Goal: Communication & Community: Answer question/provide support

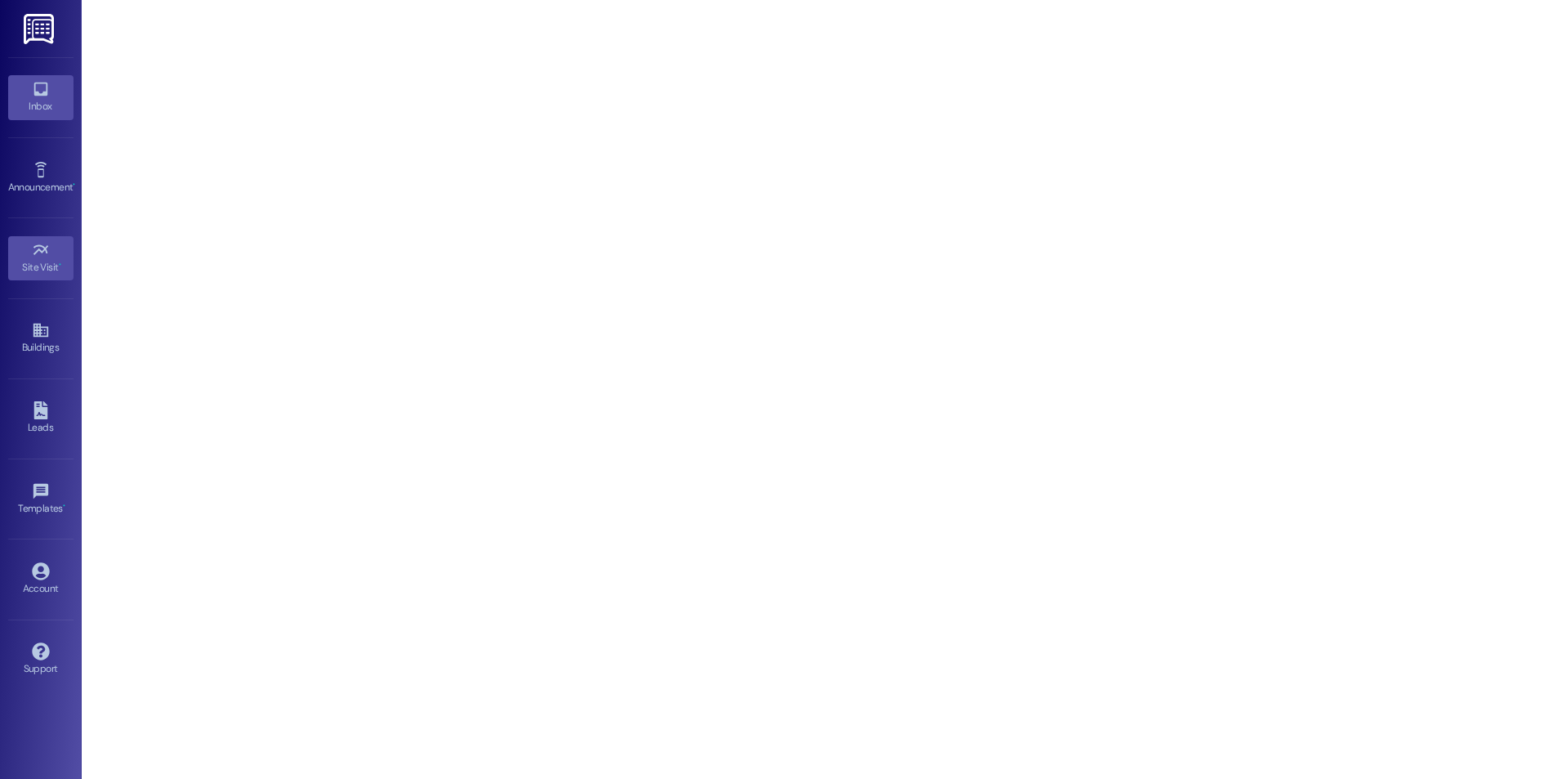
click at [55, 112] on div "Inbox" at bounding box center [41, 106] width 82 height 16
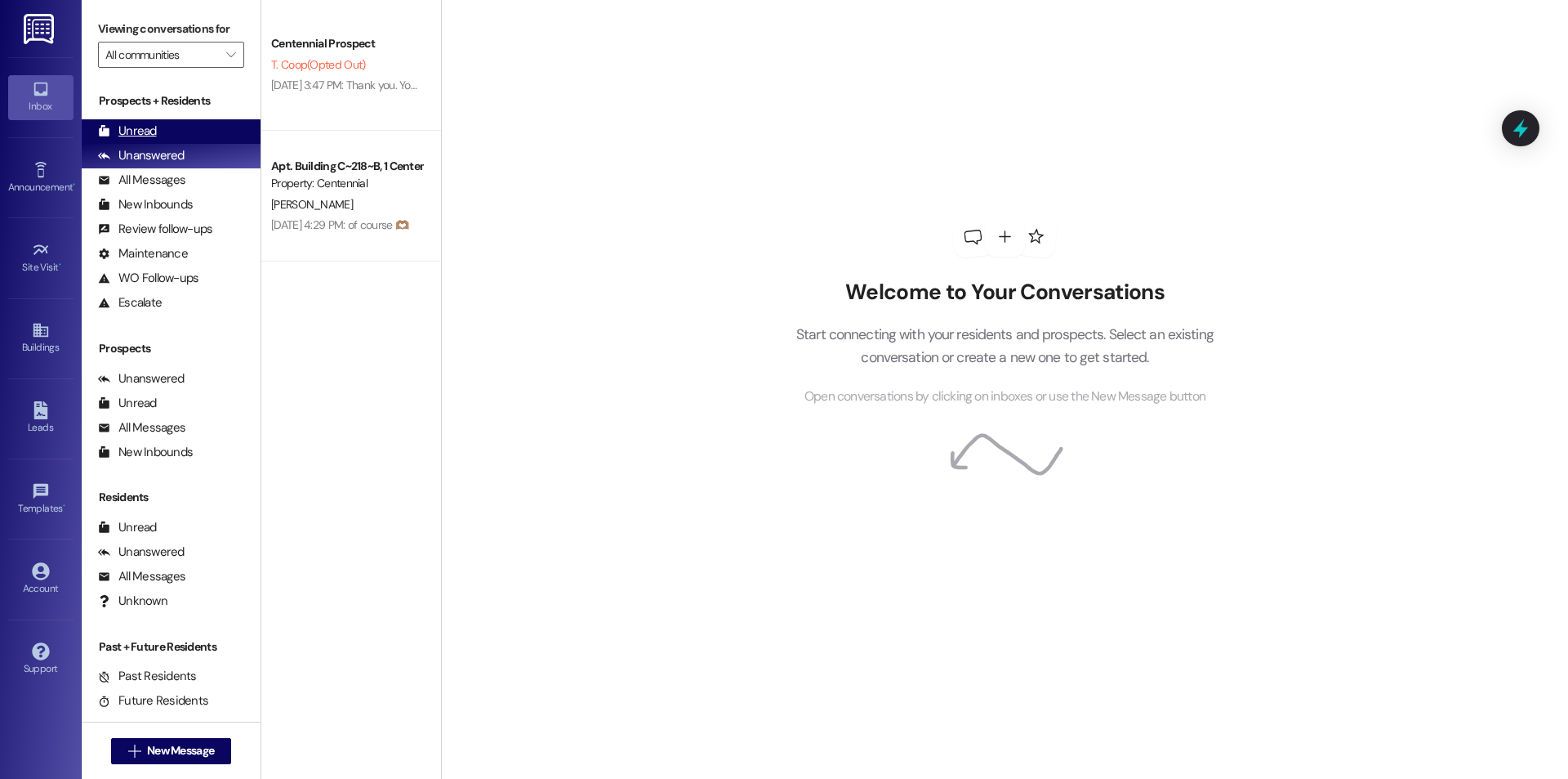
click at [143, 126] on div "Unread" at bounding box center [127, 131] width 59 height 17
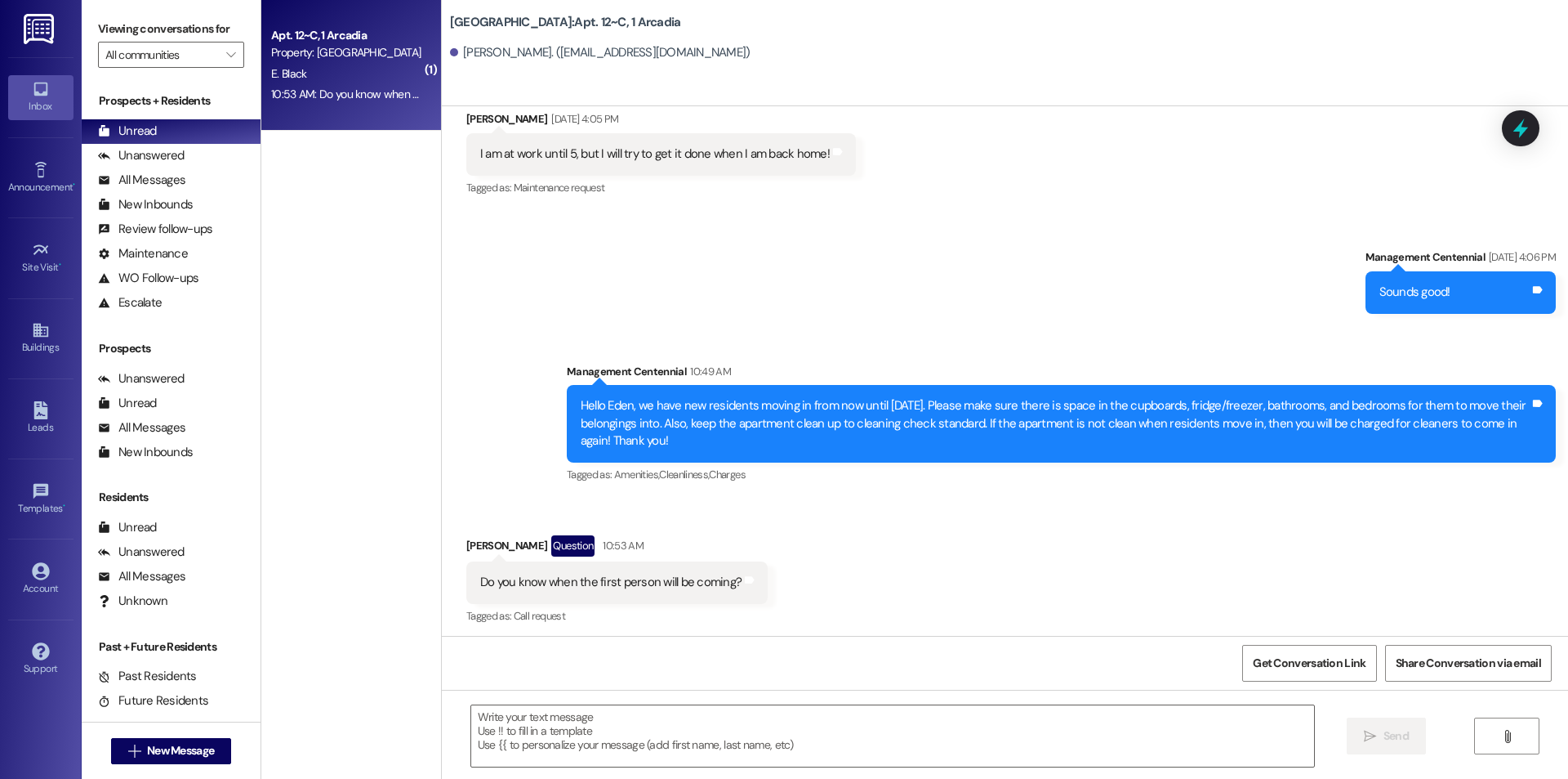
scroll to position [3764, 0]
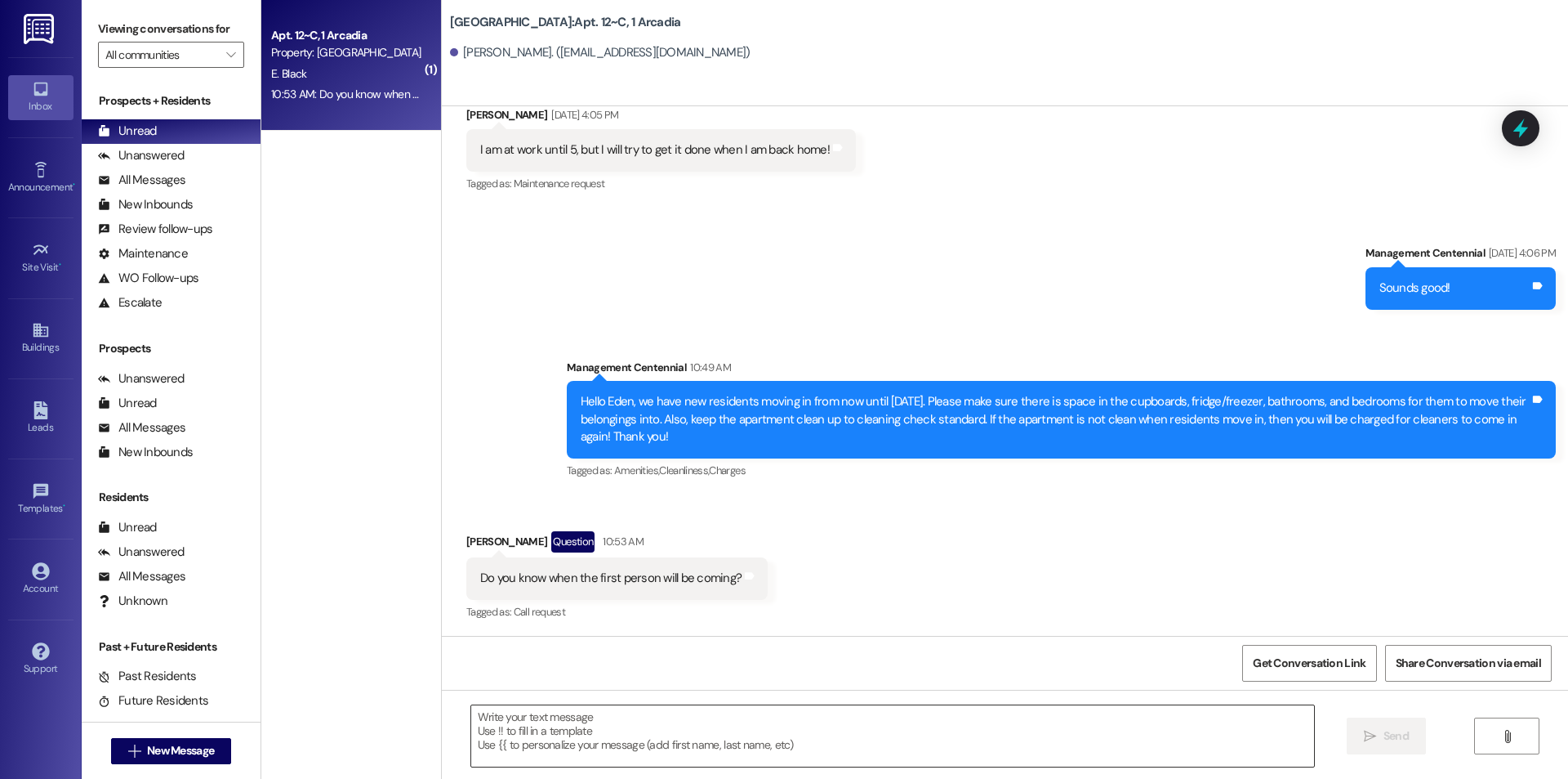
click at [913, 759] on textarea at bounding box center [892, 735] width 843 height 61
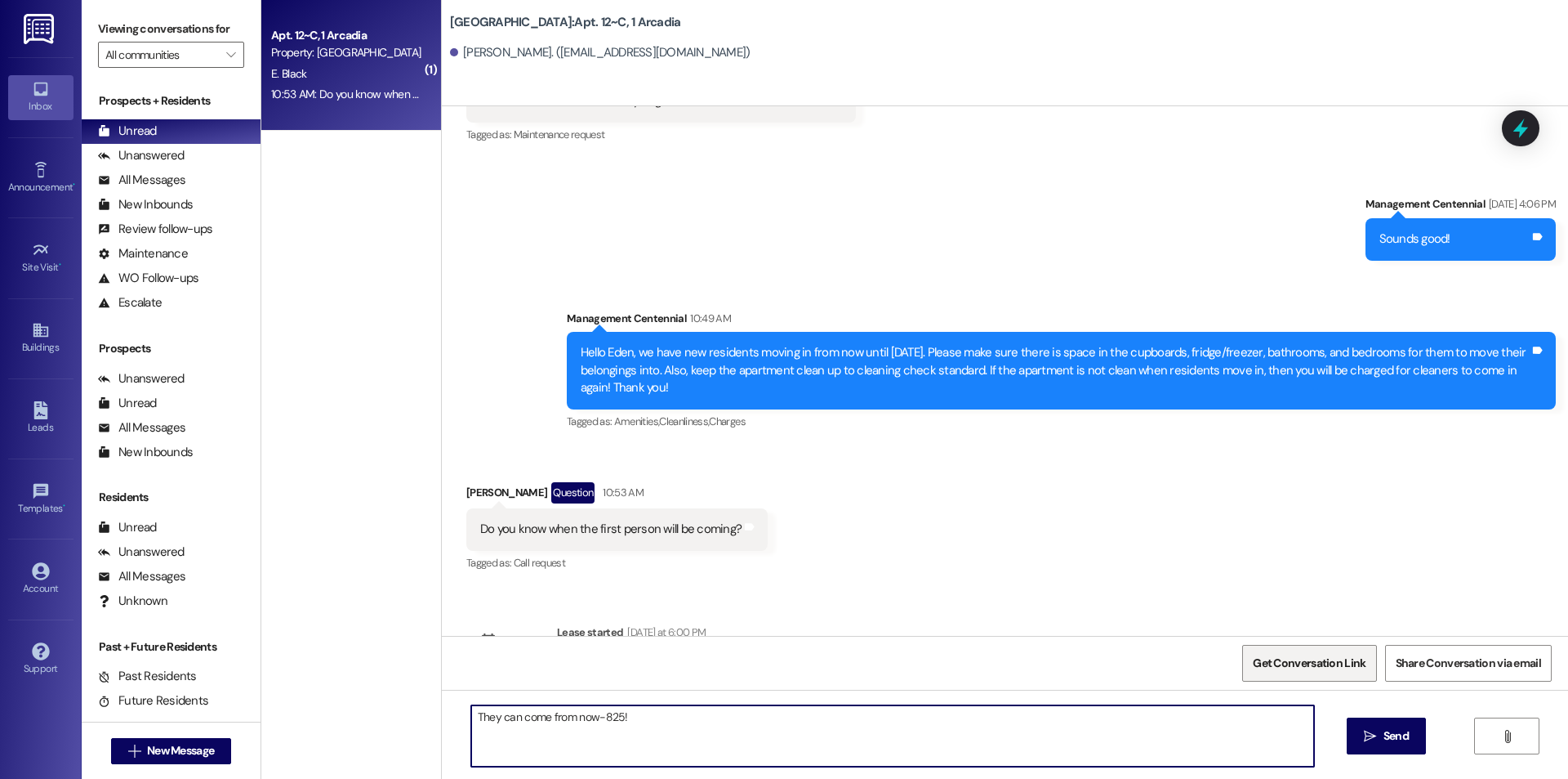
scroll to position [3861, 0]
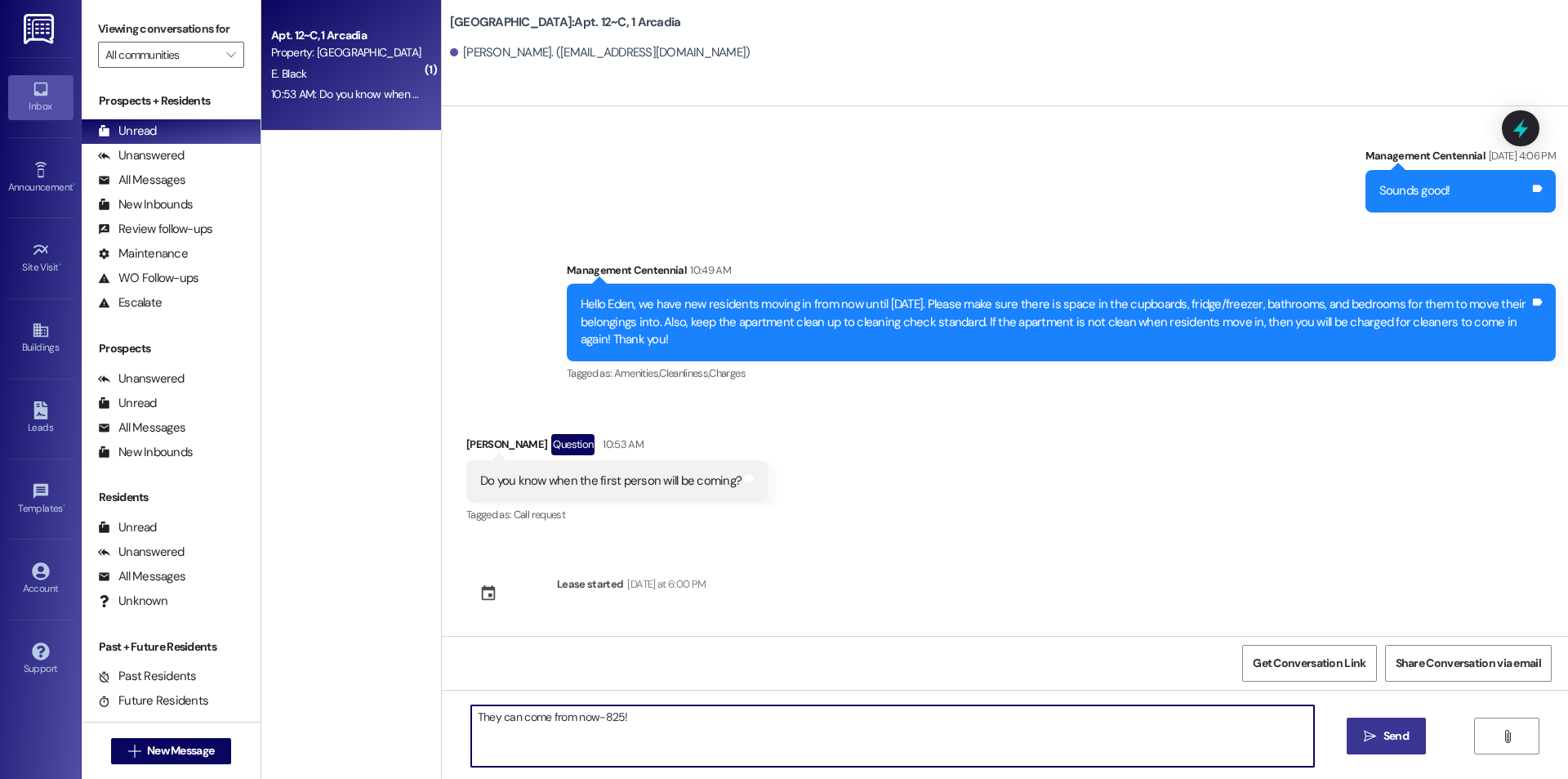
type textarea "They can come from now-825!"
click at [1372, 731] on icon "" at bounding box center [1370, 736] width 12 height 13
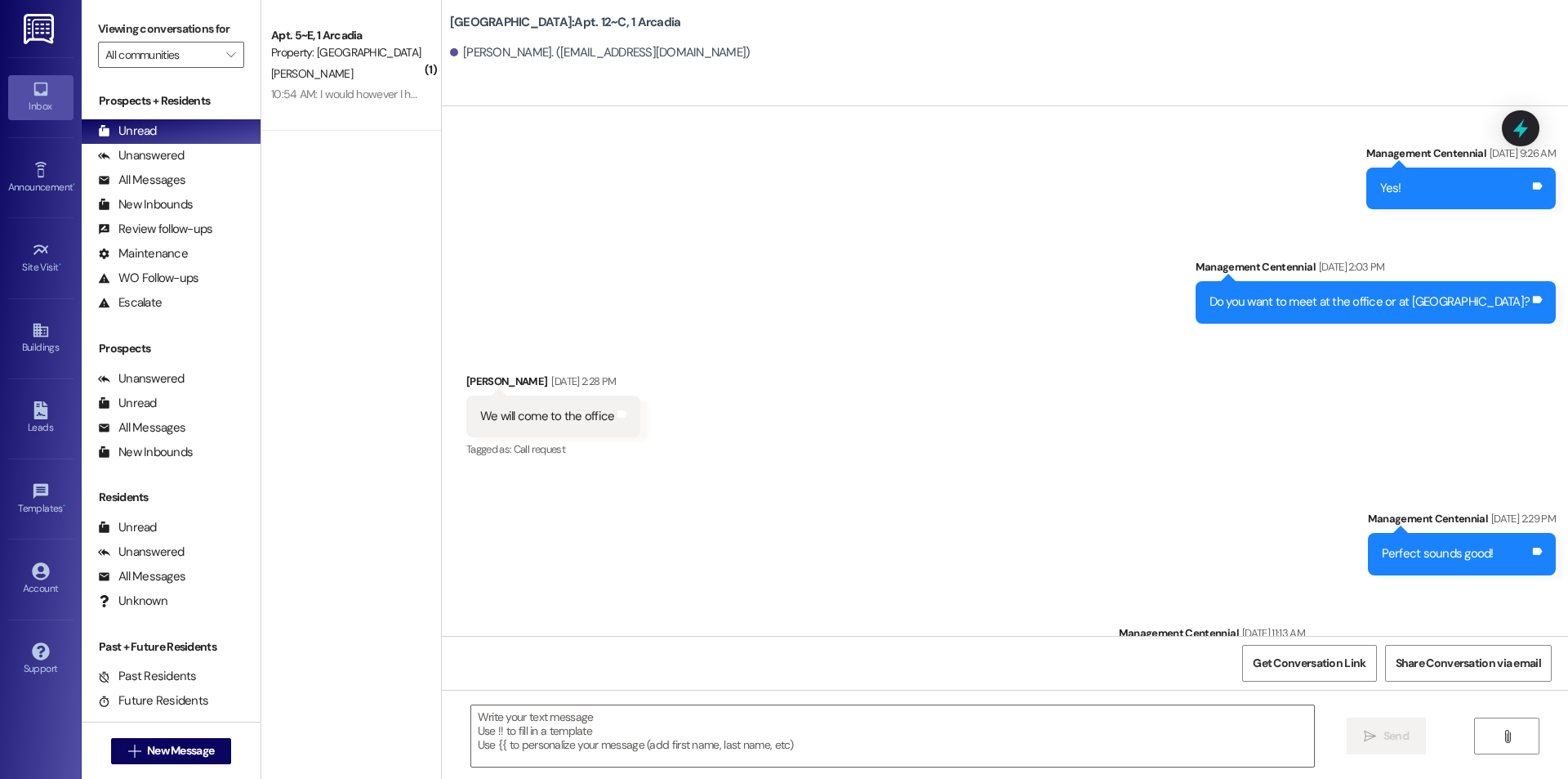
scroll to position [3975, 0]
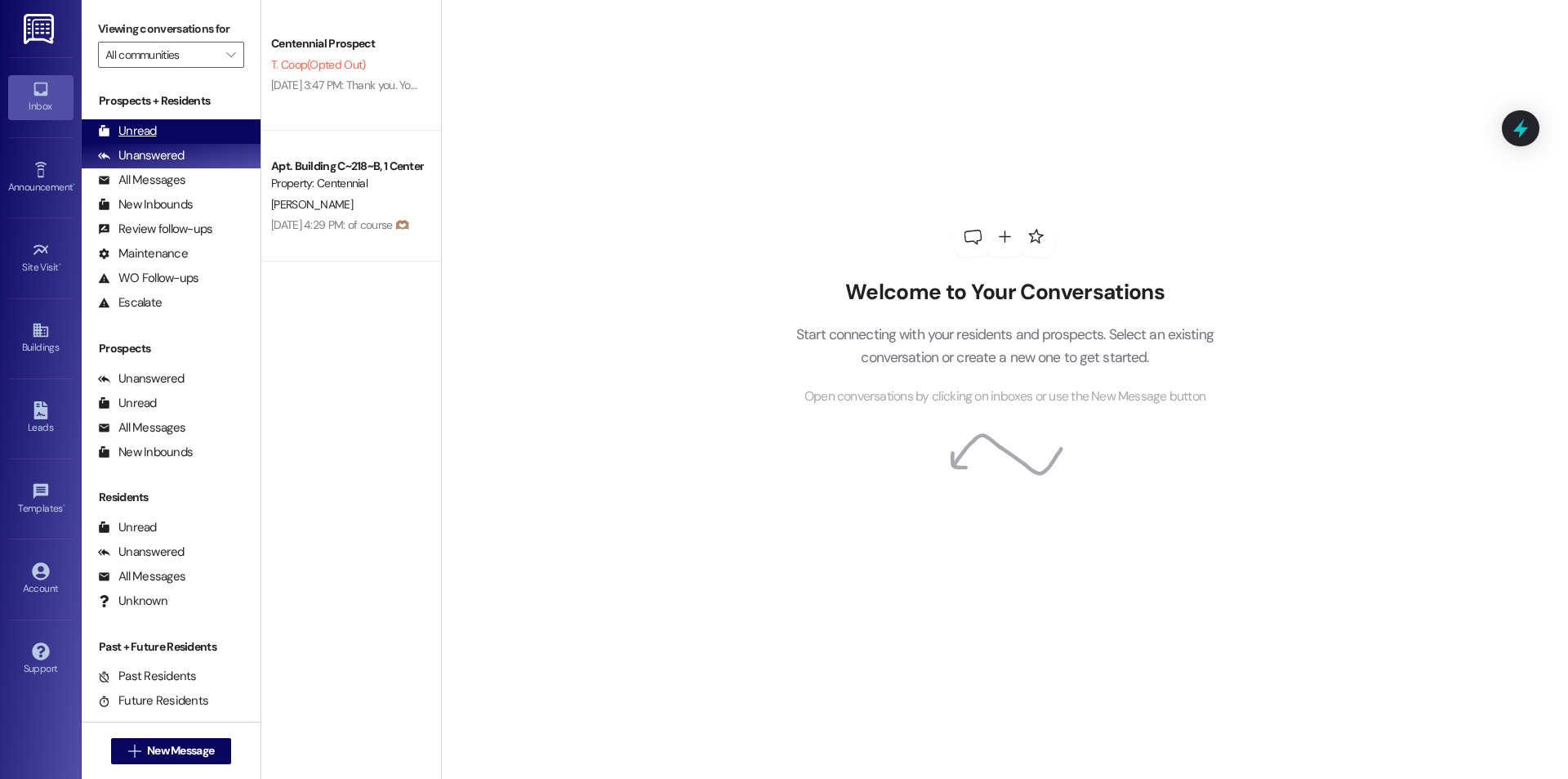
click at [149, 133] on div "Unread" at bounding box center [127, 131] width 59 height 17
